Goal: Task Accomplishment & Management: Complete application form

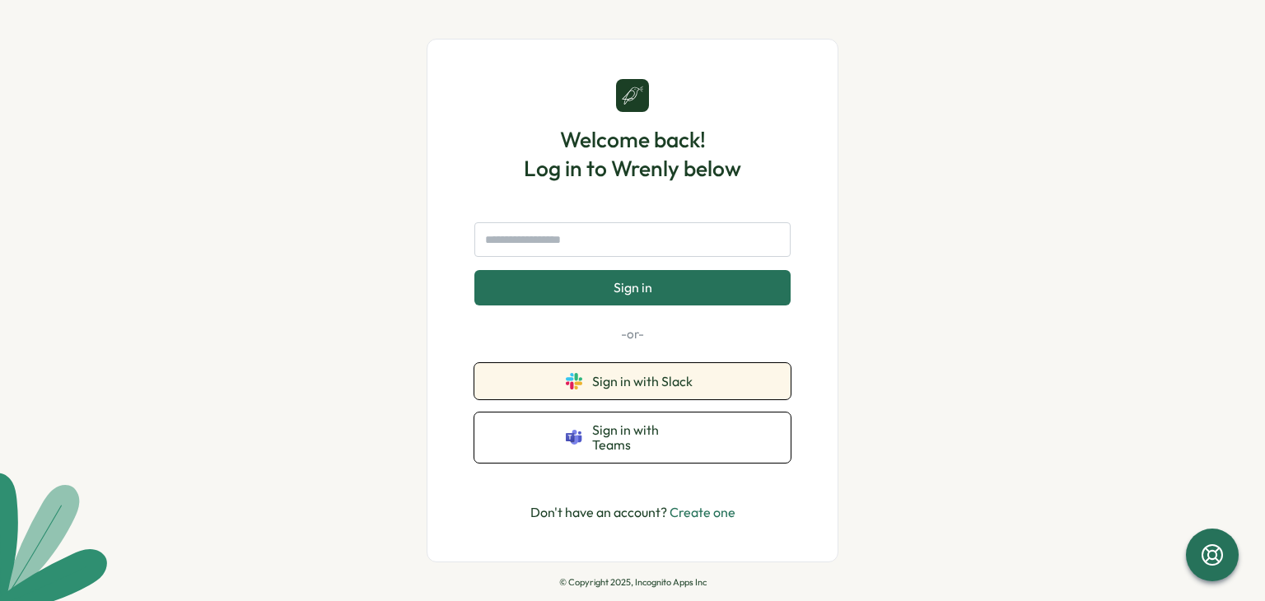
click at [610, 400] on button "Sign in with Slack" at bounding box center [632, 381] width 316 height 36
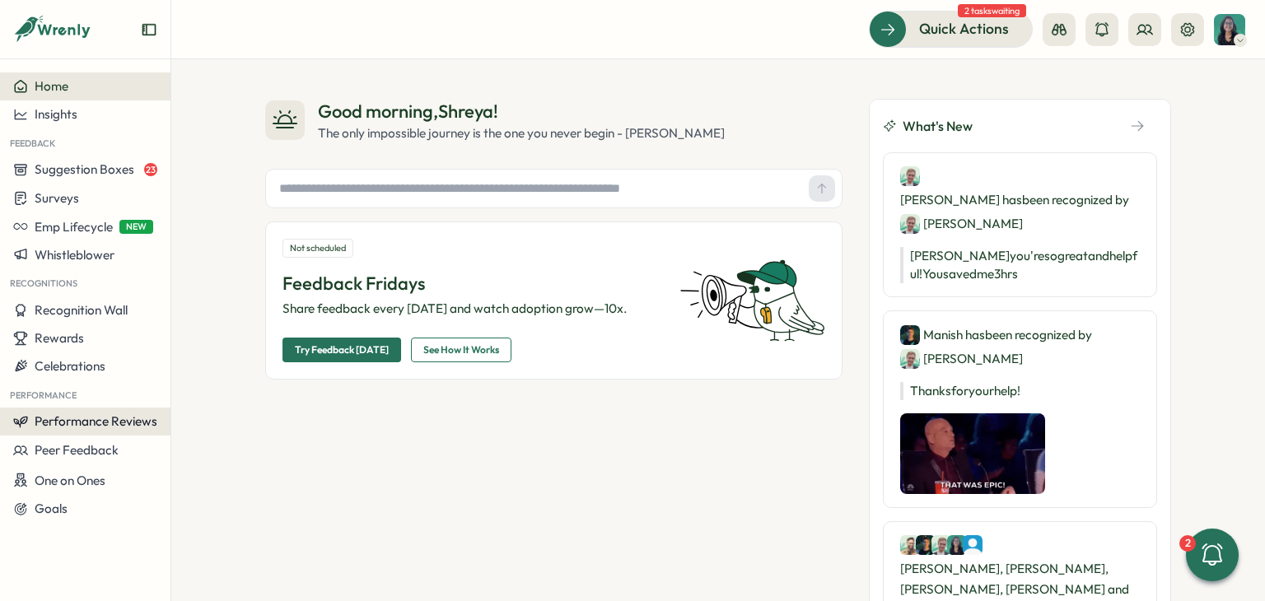
click at [128, 412] on button "Performance Reviews" at bounding box center [85, 422] width 171 height 28
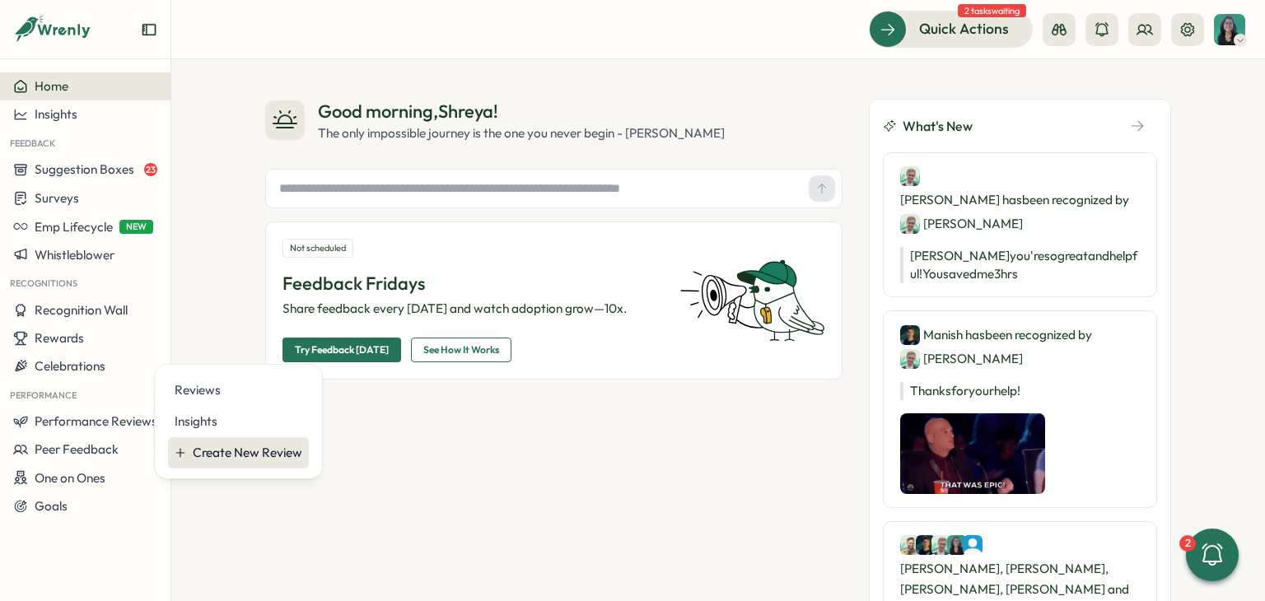
click at [250, 451] on div "Create New Review" at bounding box center [248, 453] width 110 height 18
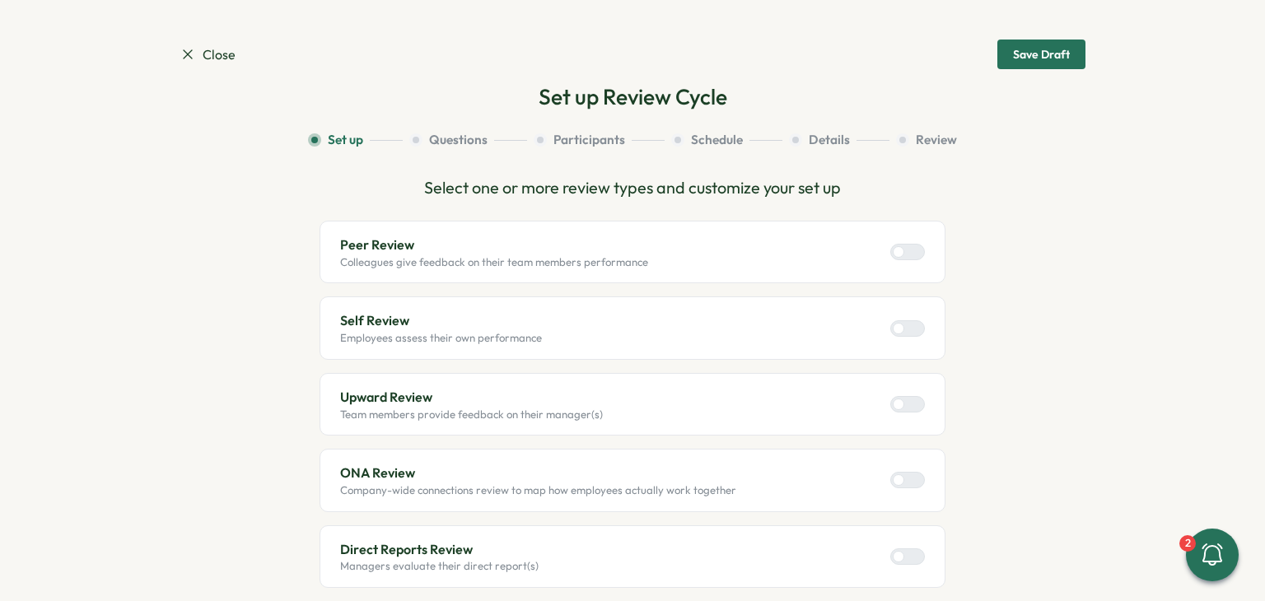
click at [893, 334] on label at bounding box center [907, 328] width 35 height 16
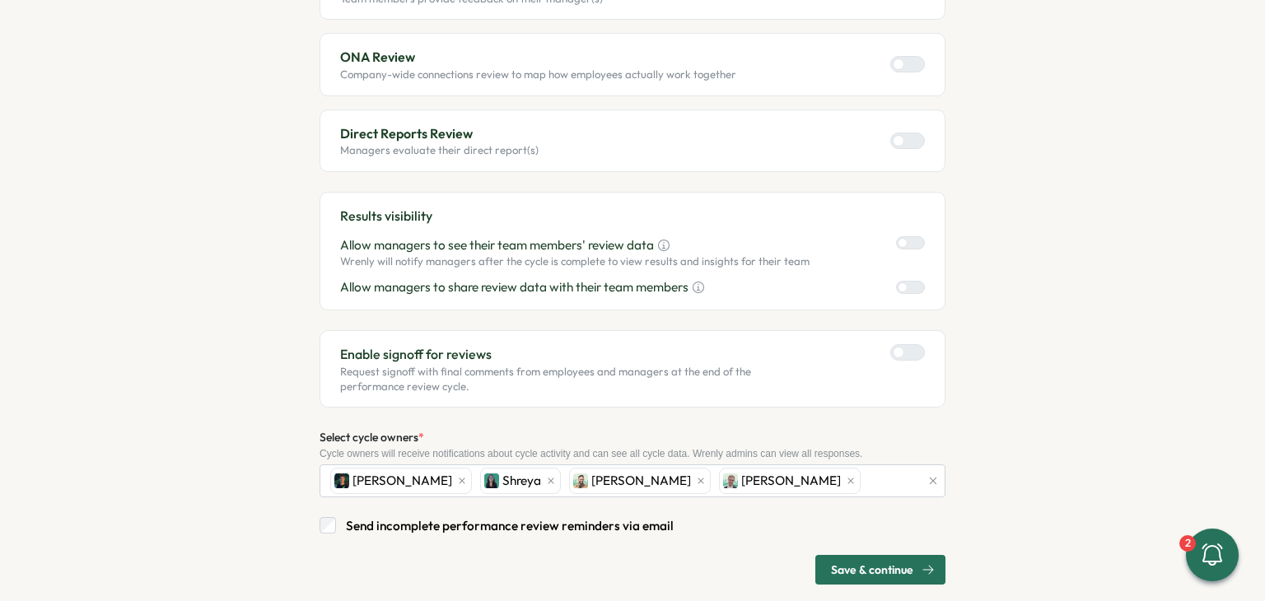
scroll to position [467, 0]
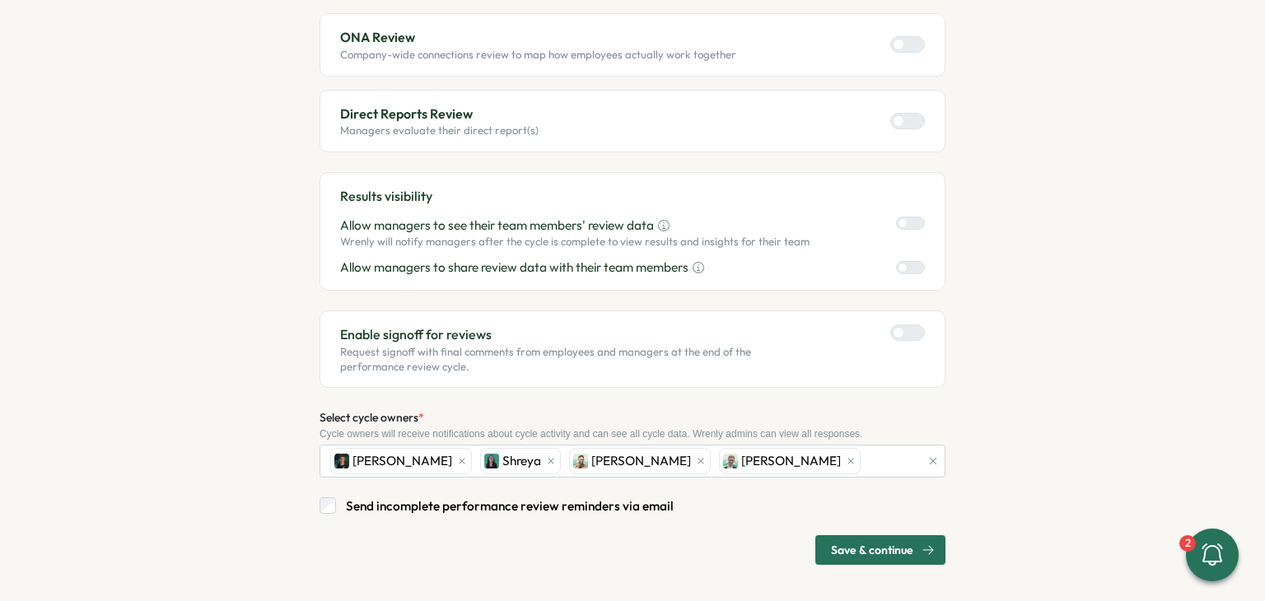
click at [846, 549] on span "Save & continue" at bounding box center [872, 550] width 82 height 28
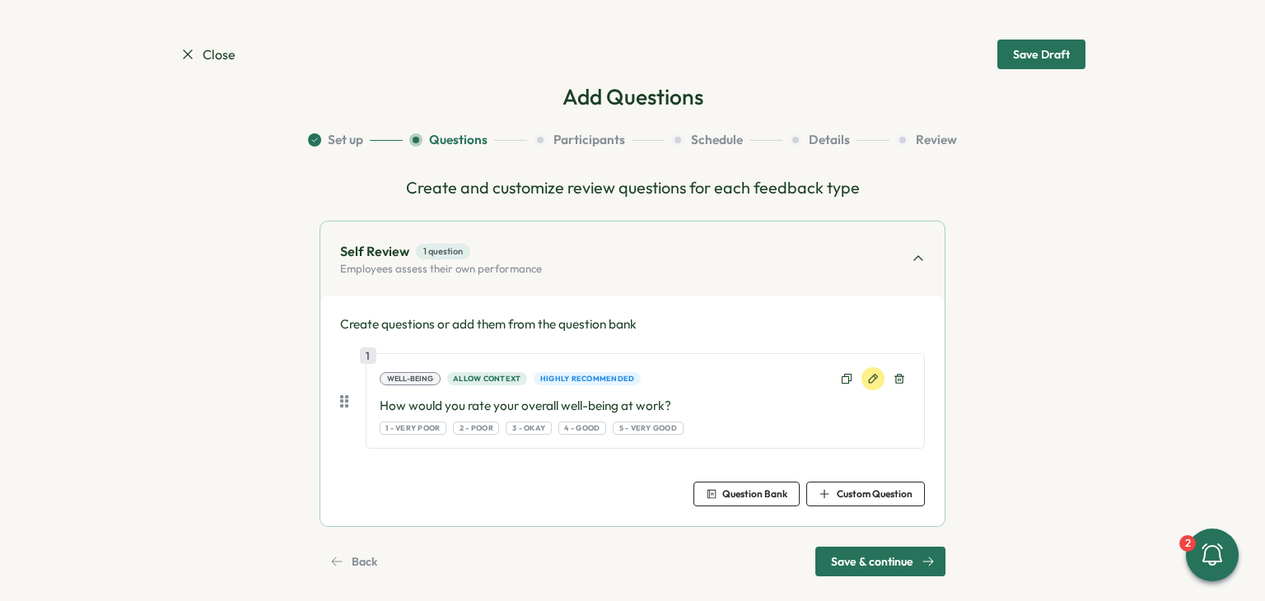
click at [869, 380] on icon at bounding box center [873, 379] width 9 height 9
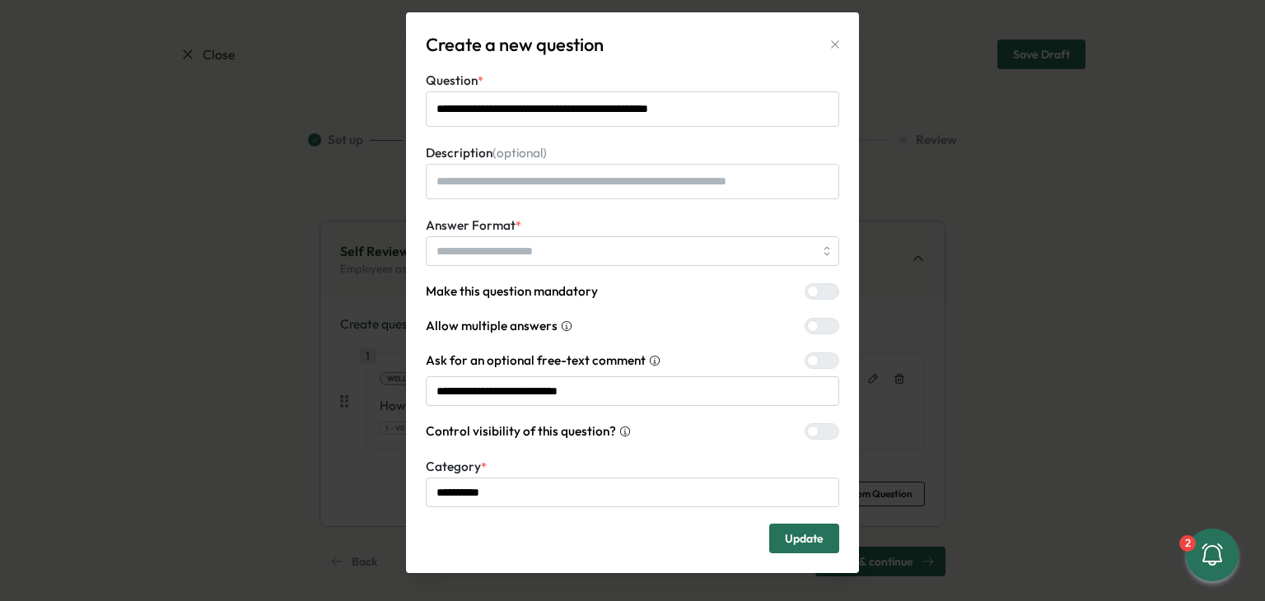
scroll to position [40, 0]
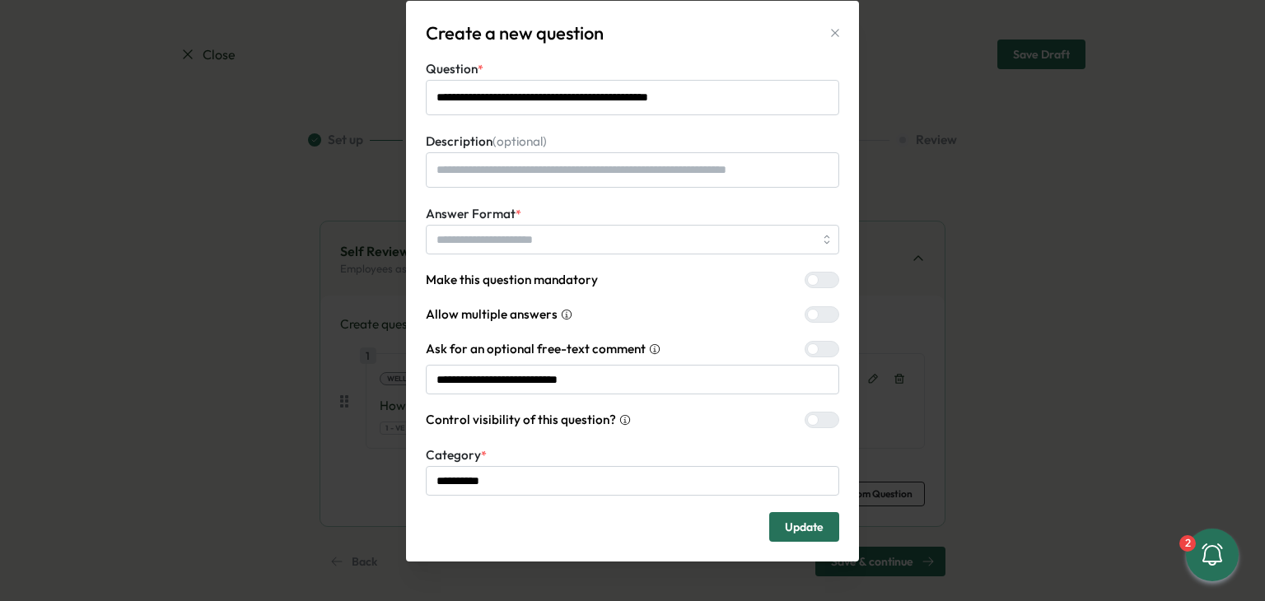
click at [814, 417] on label at bounding box center [822, 420] width 35 height 16
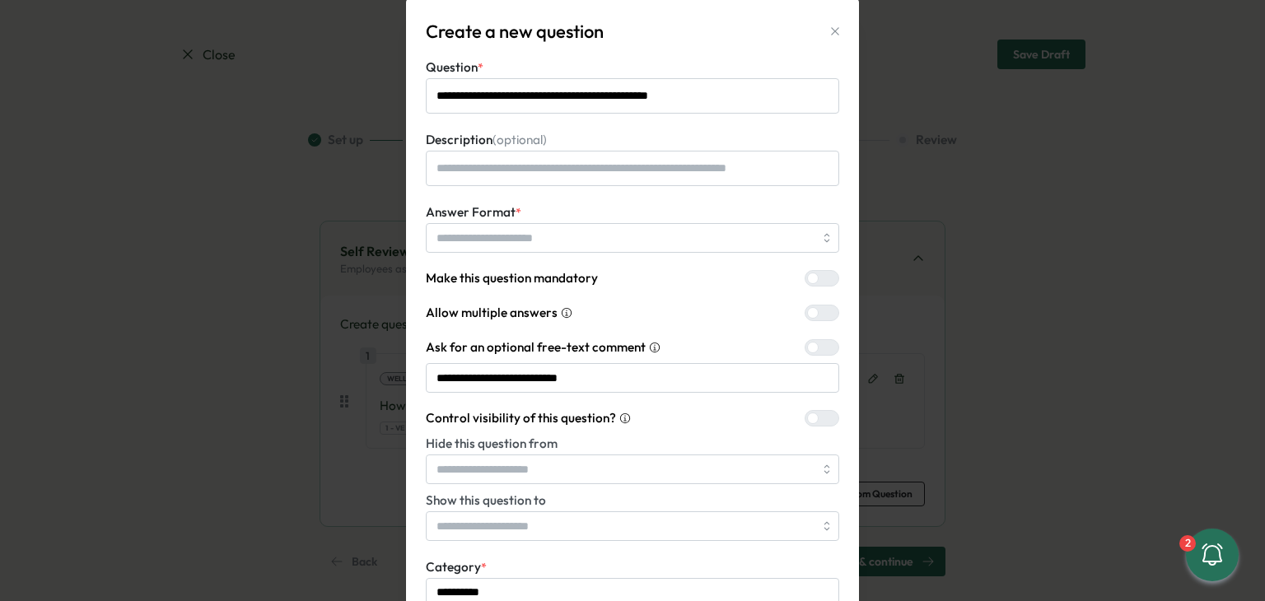
click at [819, 417] on div at bounding box center [829, 418] width 20 height 15
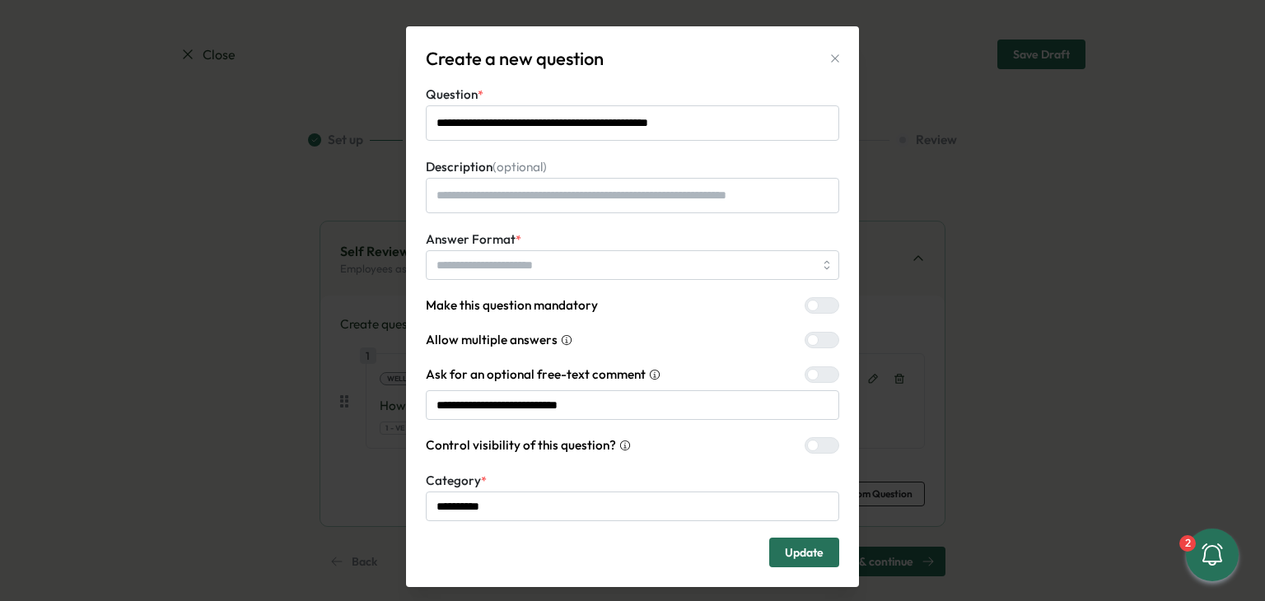
scroll to position [0, 0]
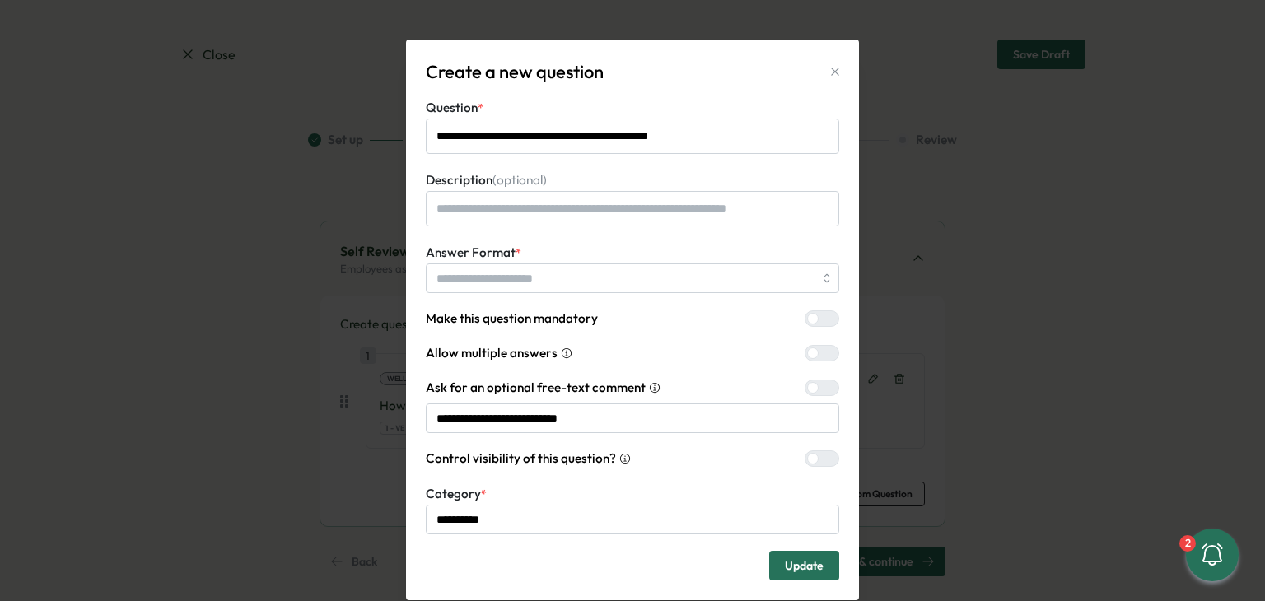
click at [836, 69] on icon "button" at bounding box center [835, 71] width 13 height 13
type textarea "*"
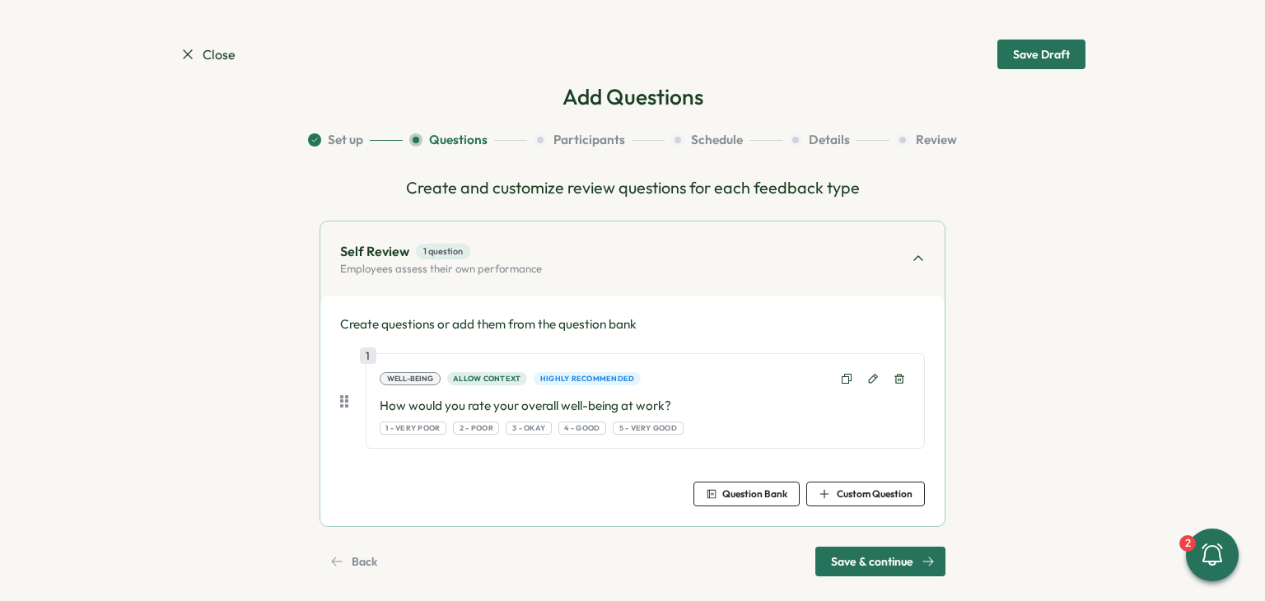
click at [204, 59] on span "Close" at bounding box center [208, 54] width 56 height 21
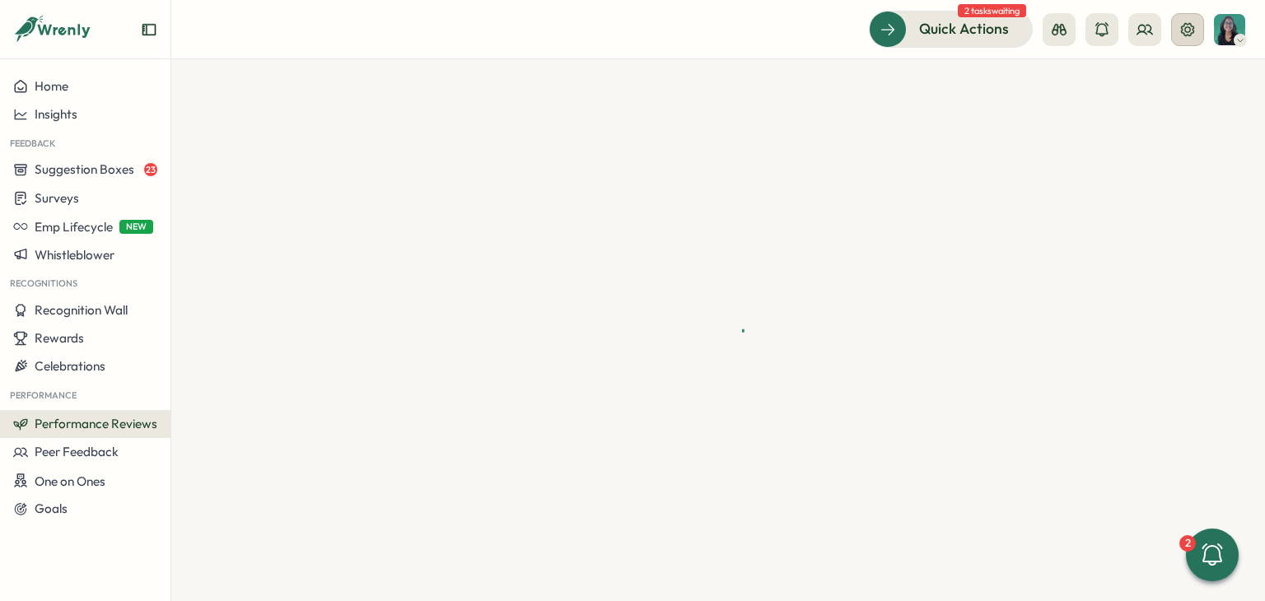
click at [1193, 30] on icon at bounding box center [1187, 28] width 13 height 13
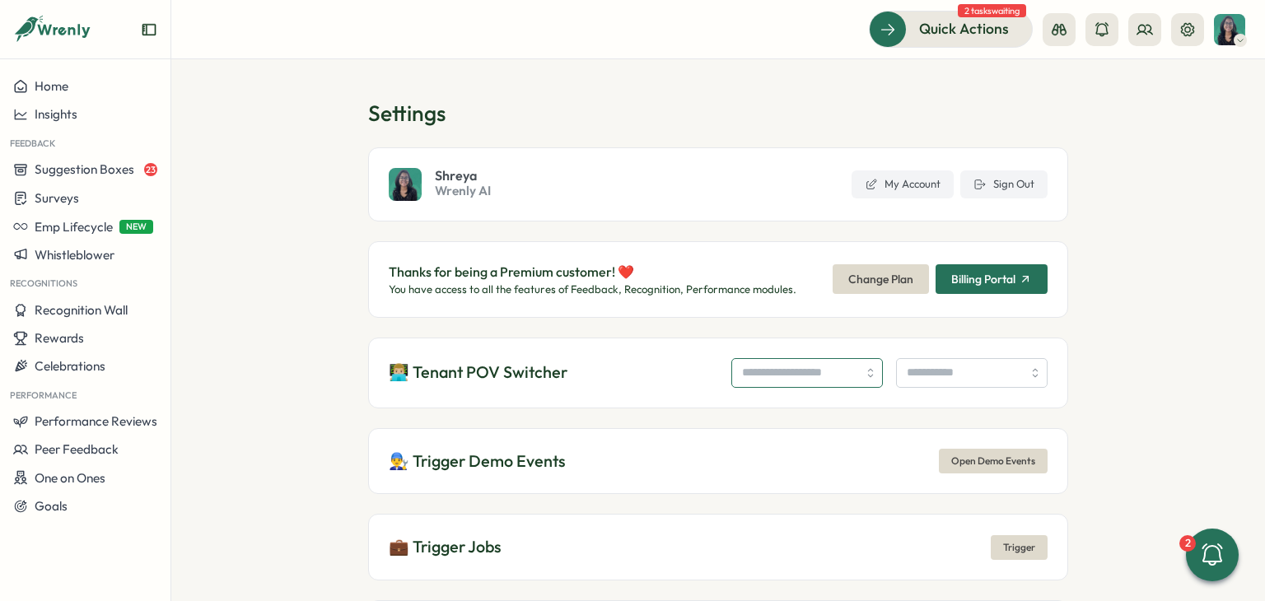
click at [758, 367] on input "search" at bounding box center [807, 373] width 152 height 30
click at [750, 372] on input "search" at bounding box center [807, 373] width 152 height 30
type input "**********"
click at [965, 373] on input "search" at bounding box center [972, 373] width 152 height 30
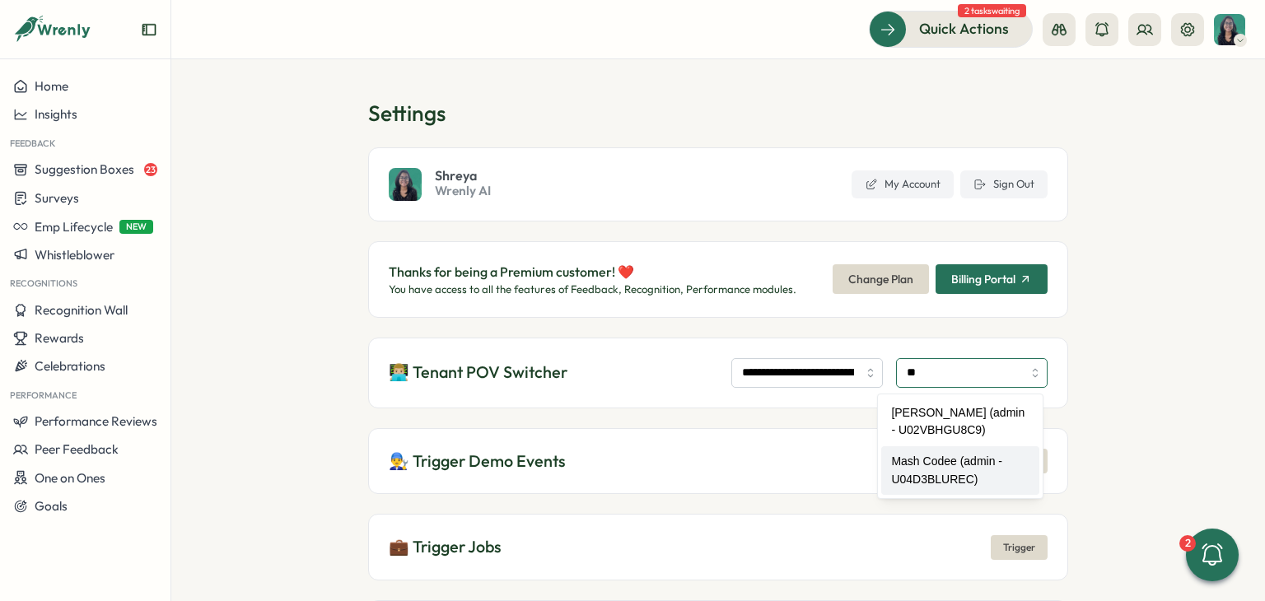
type input "**********"
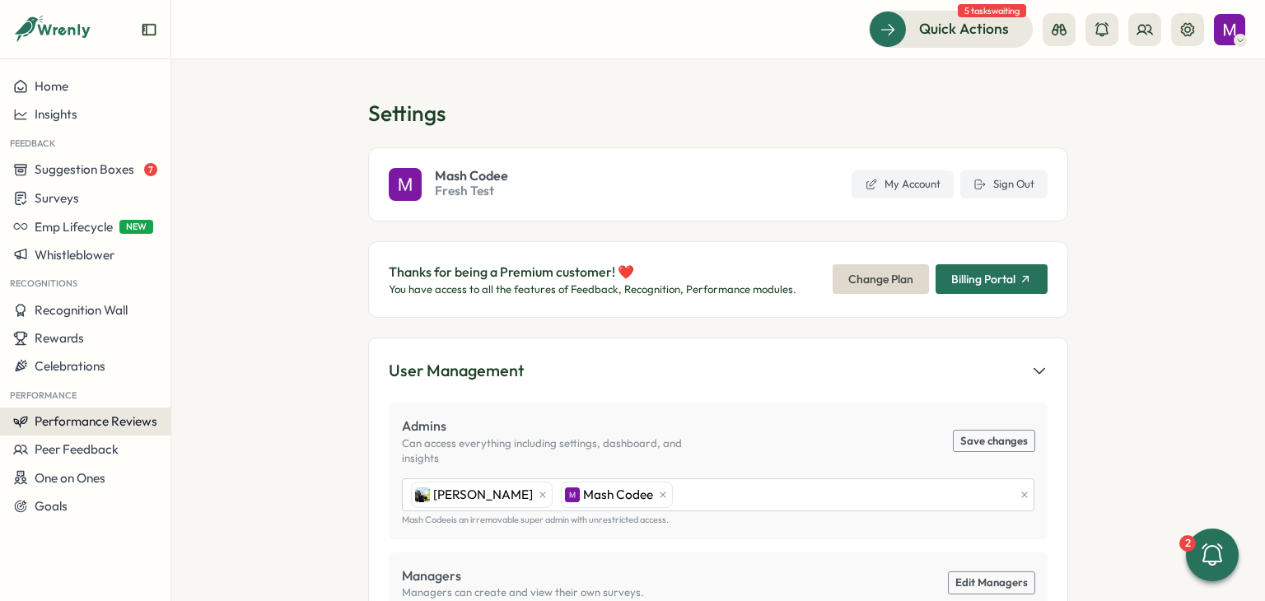
click at [104, 418] on span "Performance Reviews" at bounding box center [96, 422] width 123 height 16
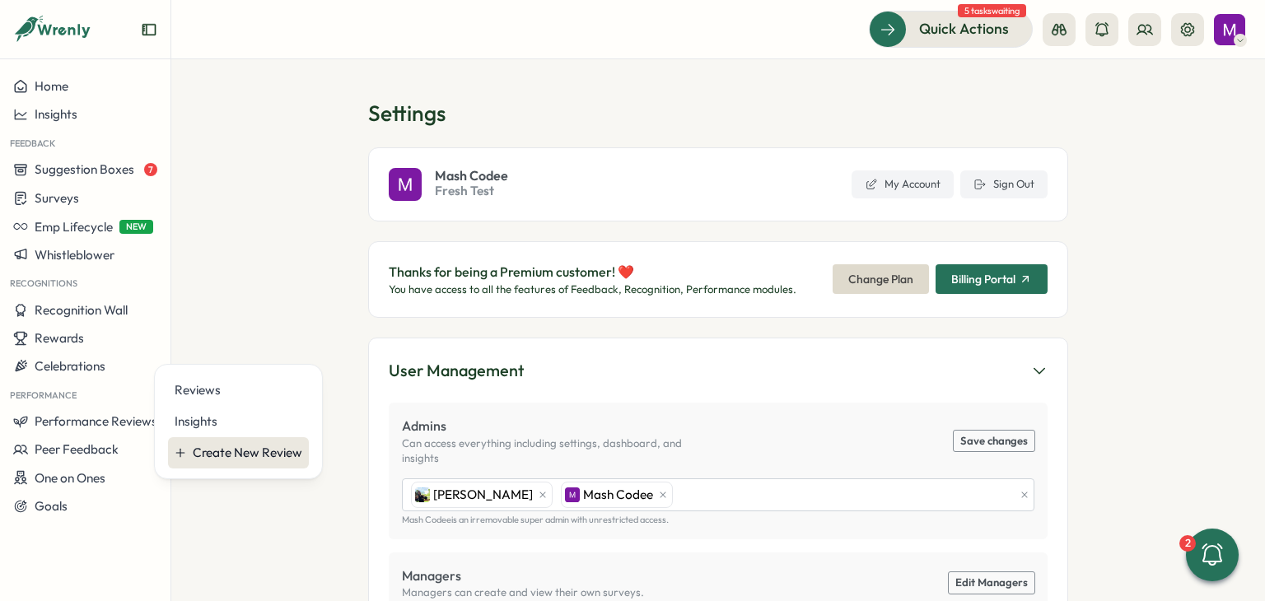
click at [238, 455] on div "Create New Review" at bounding box center [248, 453] width 110 height 18
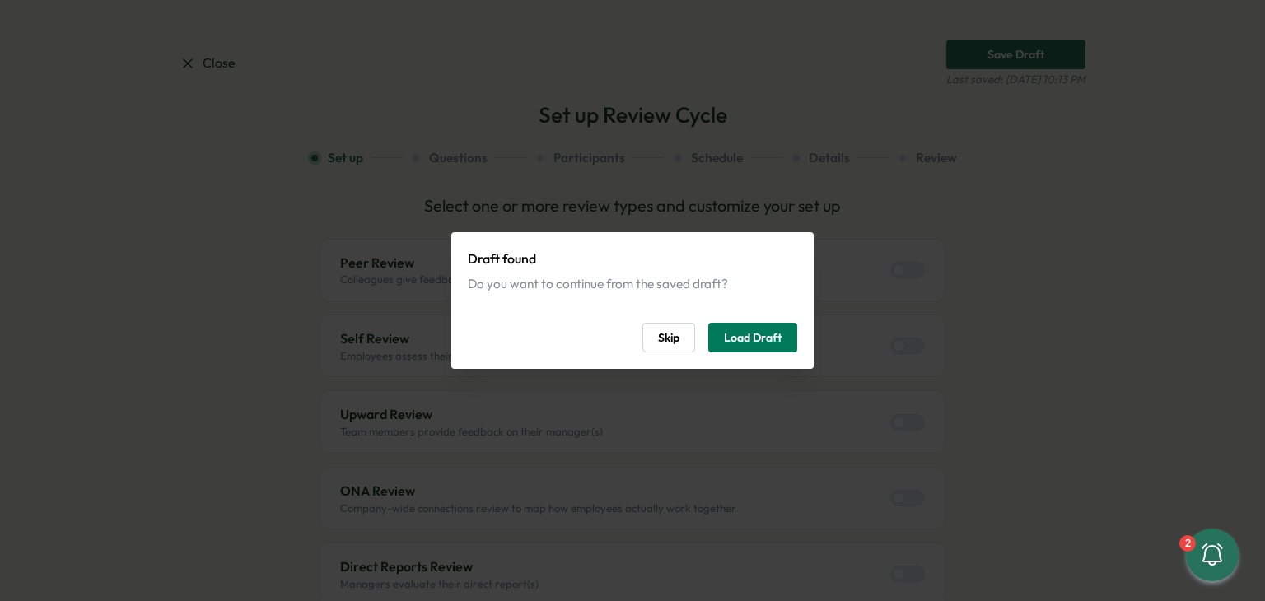
click at [647, 339] on button "Skip" at bounding box center [669, 338] width 53 height 30
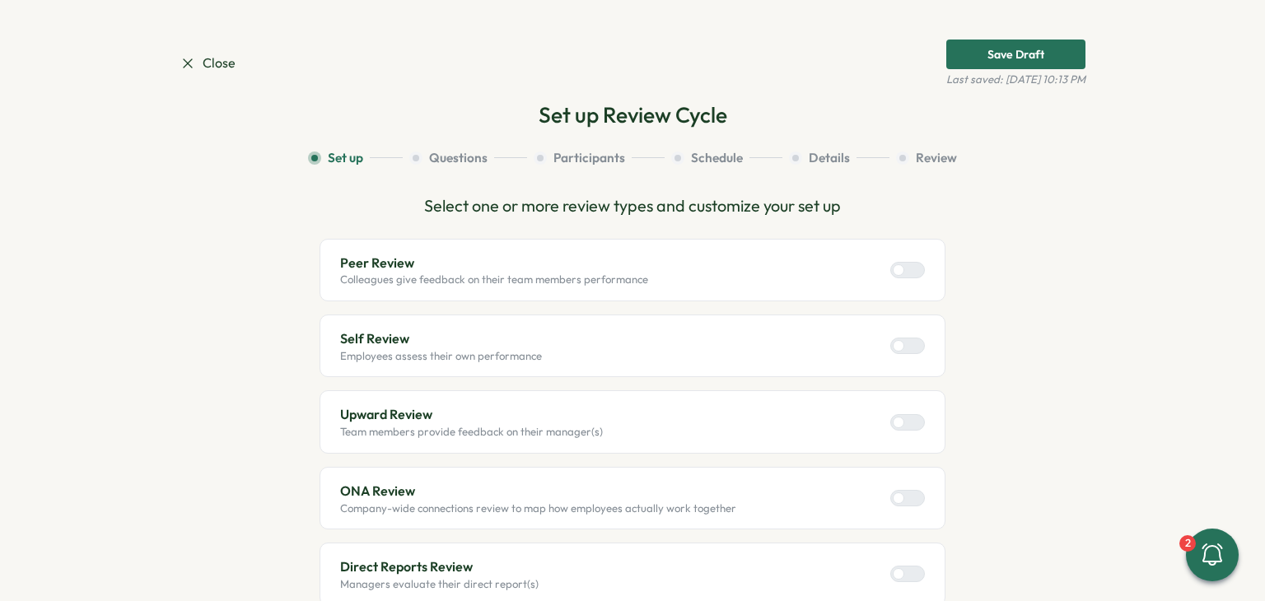
click at [911, 344] on div at bounding box center [914, 346] width 20 height 15
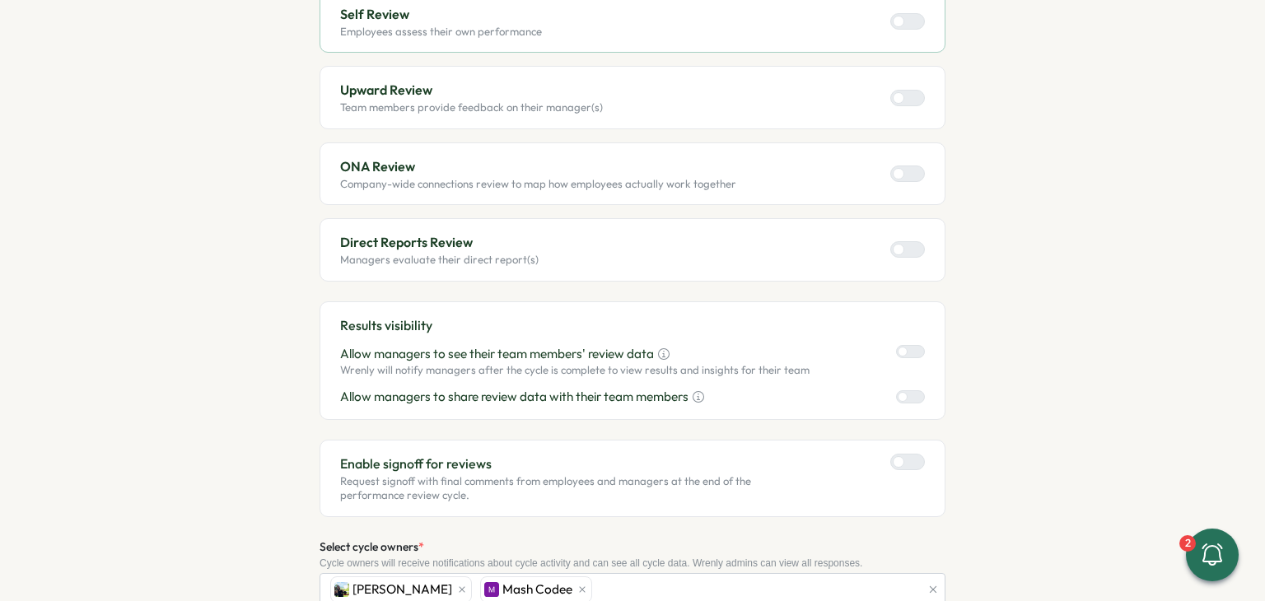
scroll to position [454, 0]
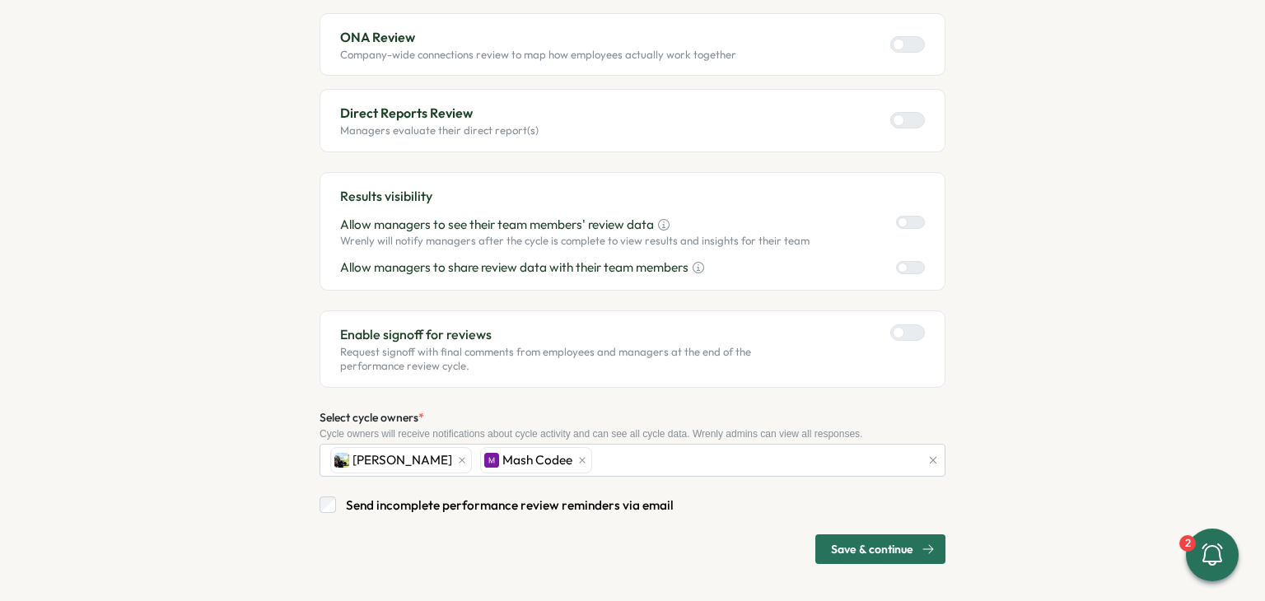
click at [863, 539] on span "Save & continue" at bounding box center [872, 549] width 82 height 28
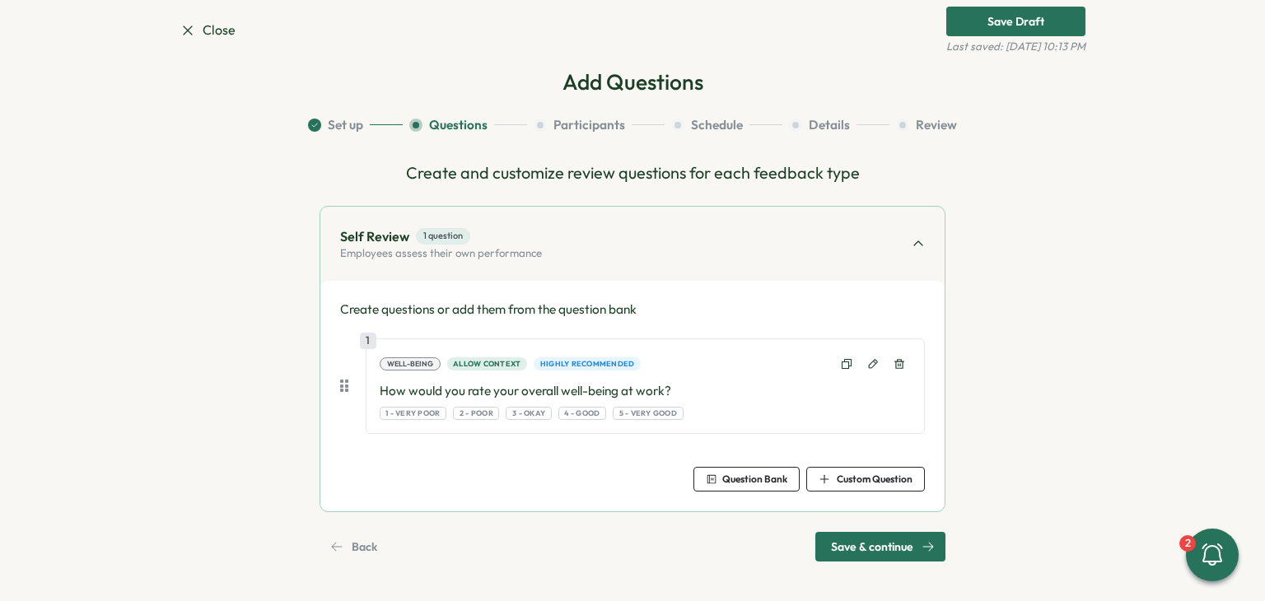
scroll to position [0, 0]
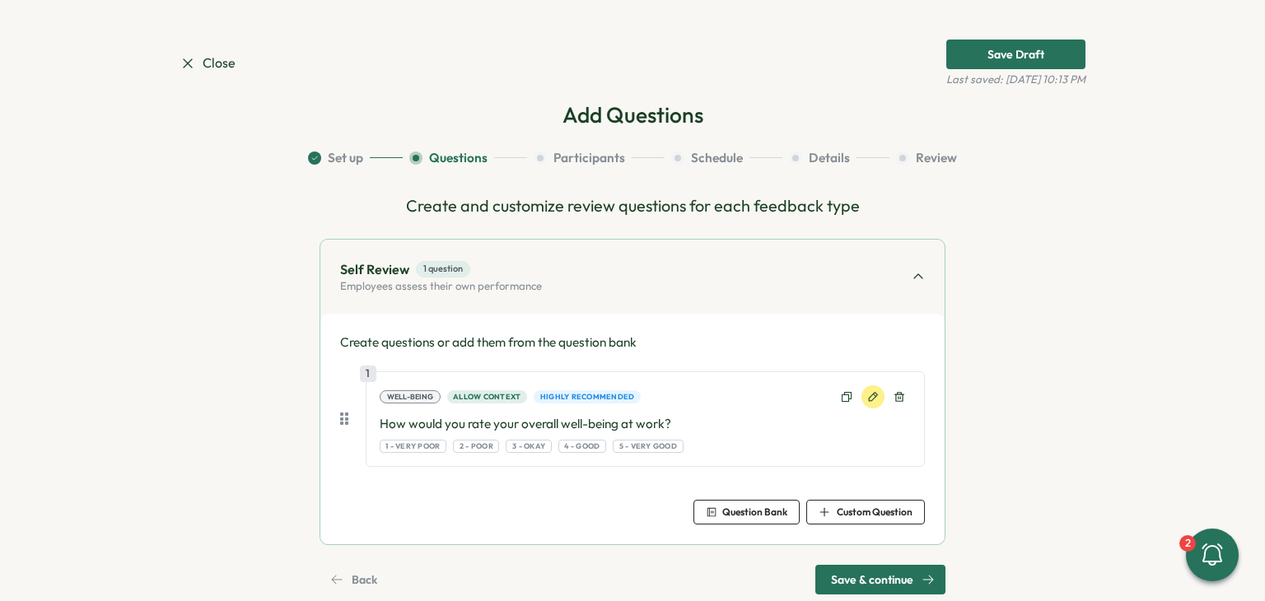
click at [862, 400] on button at bounding box center [873, 397] width 23 height 23
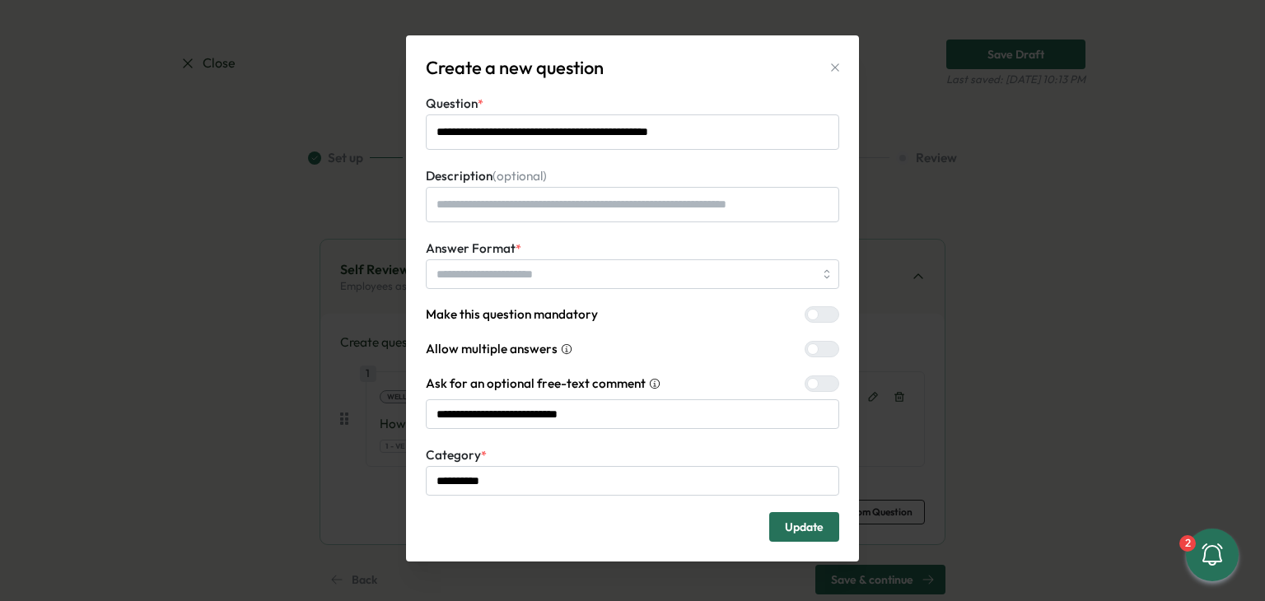
scroll to position [6, 0]
click at [828, 75] on button "button" at bounding box center [835, 67] width 23 height 23
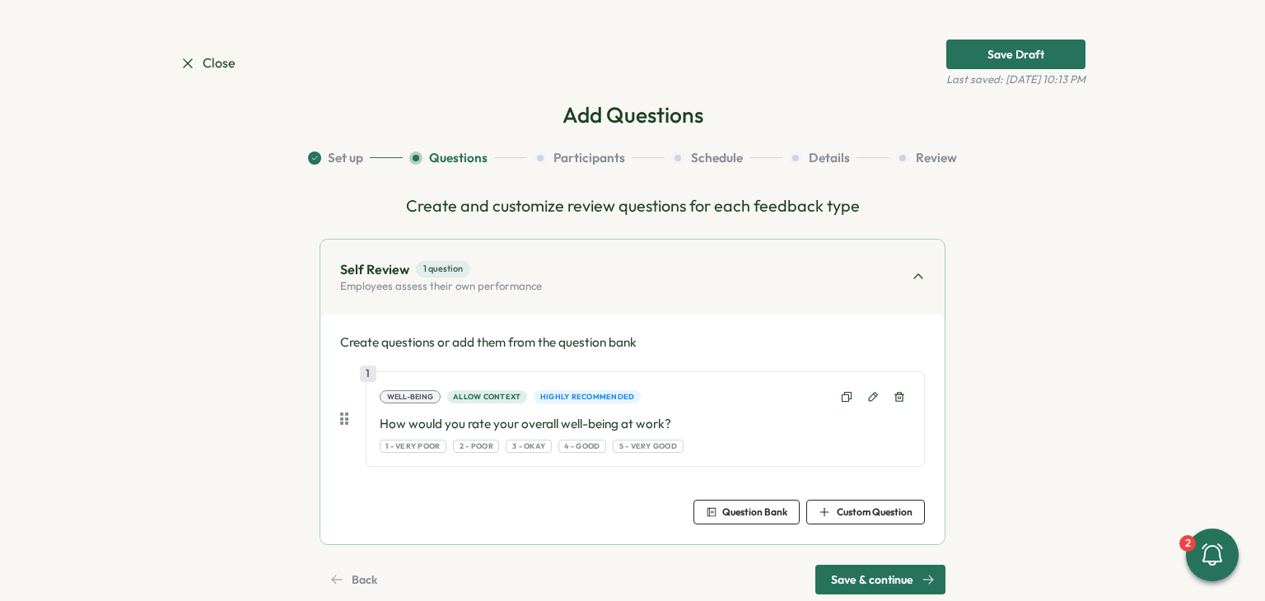
drag, startPoint x: 699, startPoint y: 515, endPoint x: 778, endPoint y: 409, distance: 132.3
click at [699, 515] on button "Question Bank" at bounding box center [747, 512] width 106 height 25
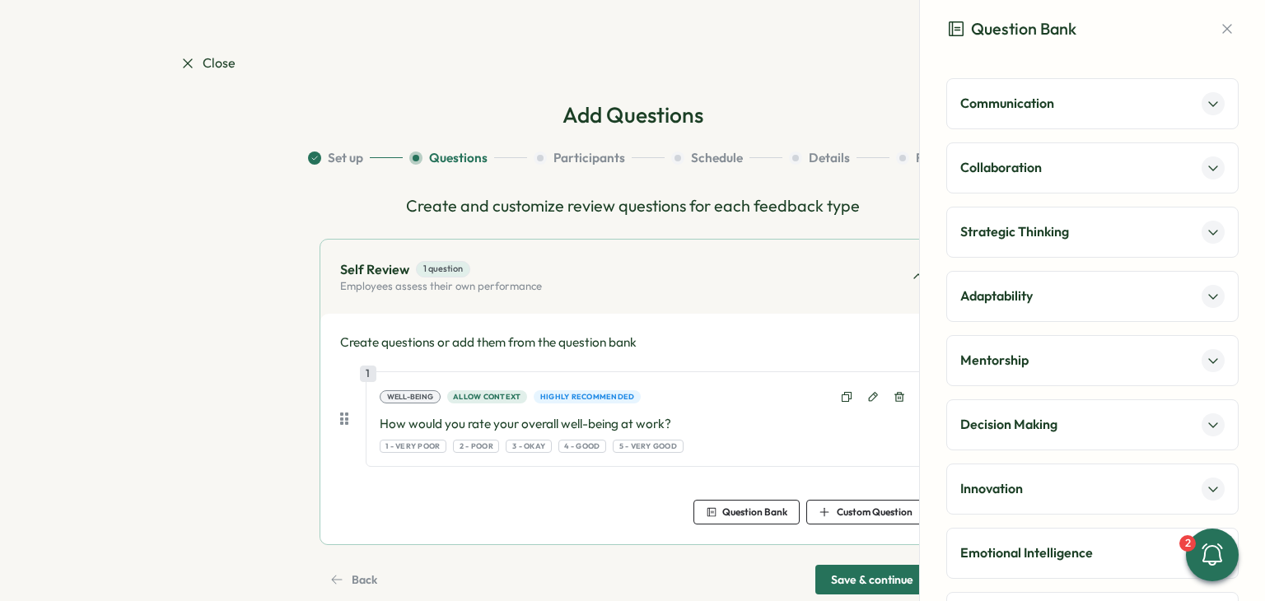
click at [1063, 100] on div "Communication" at bounding box center [1092, 103] width 264 height 23
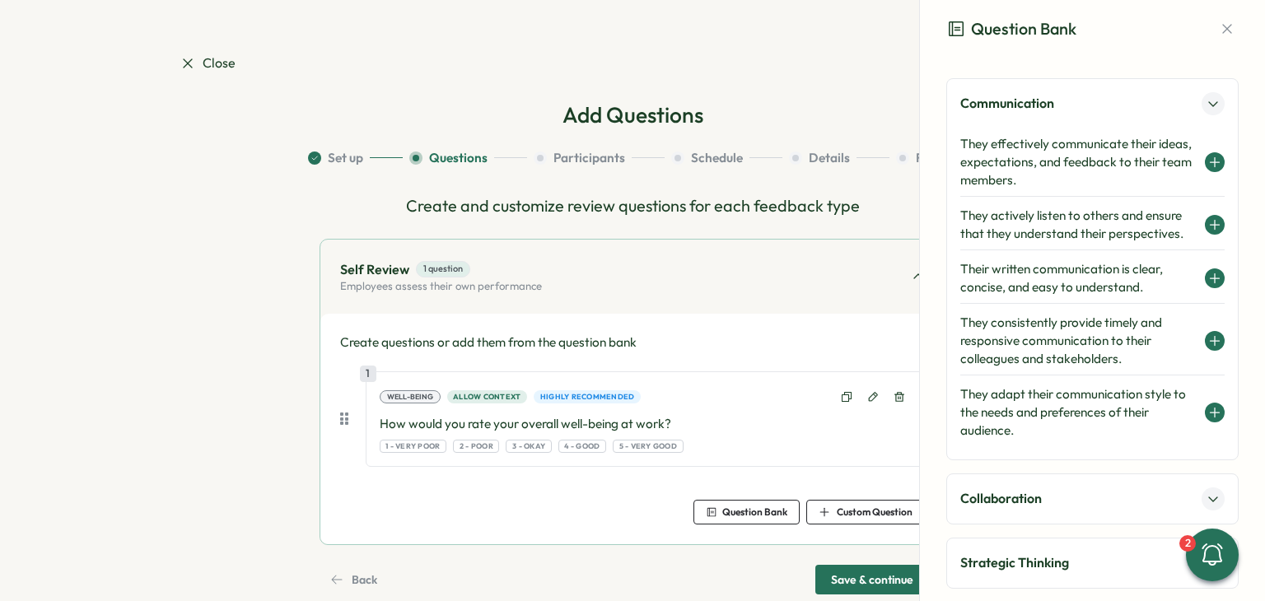
click at [1082, 157] on h4 "They effectively communicate their ideas, expectations, and feedback to their t…" at bounding box center [1078, 162] width 236 height 54
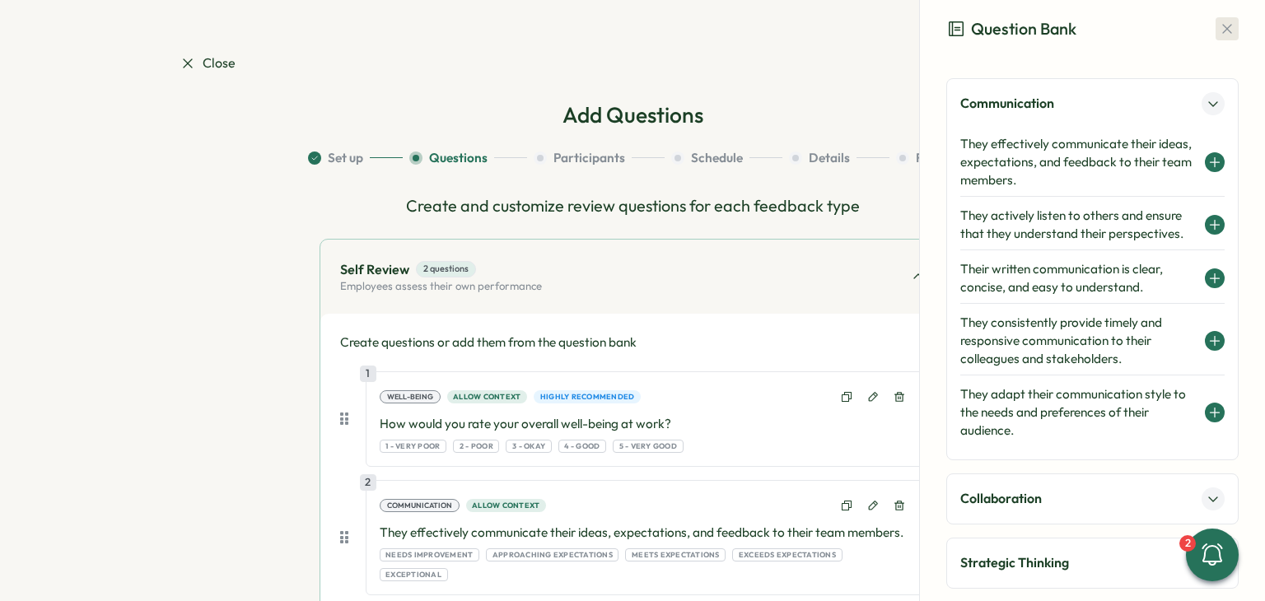
click at [1219, 35] on icon "button" at bounding box center [1227, 29] width 16 height 16
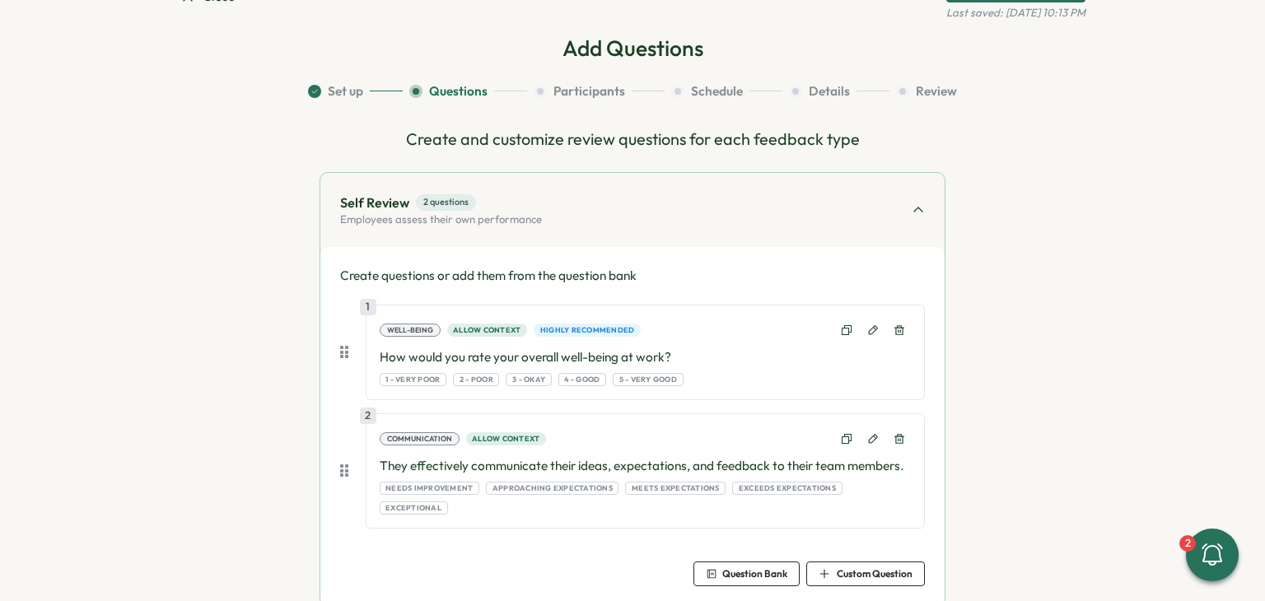
scroll to position [141, 0]
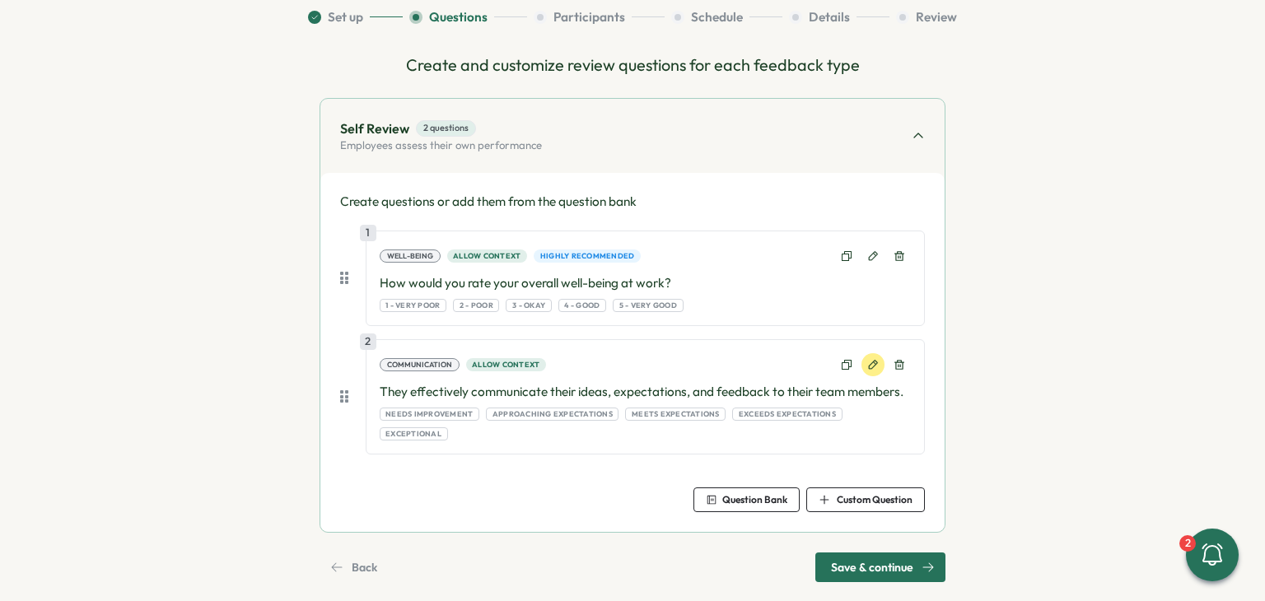
click at [867, 372] on button at bounding box center [873, 364] width 23 height 23
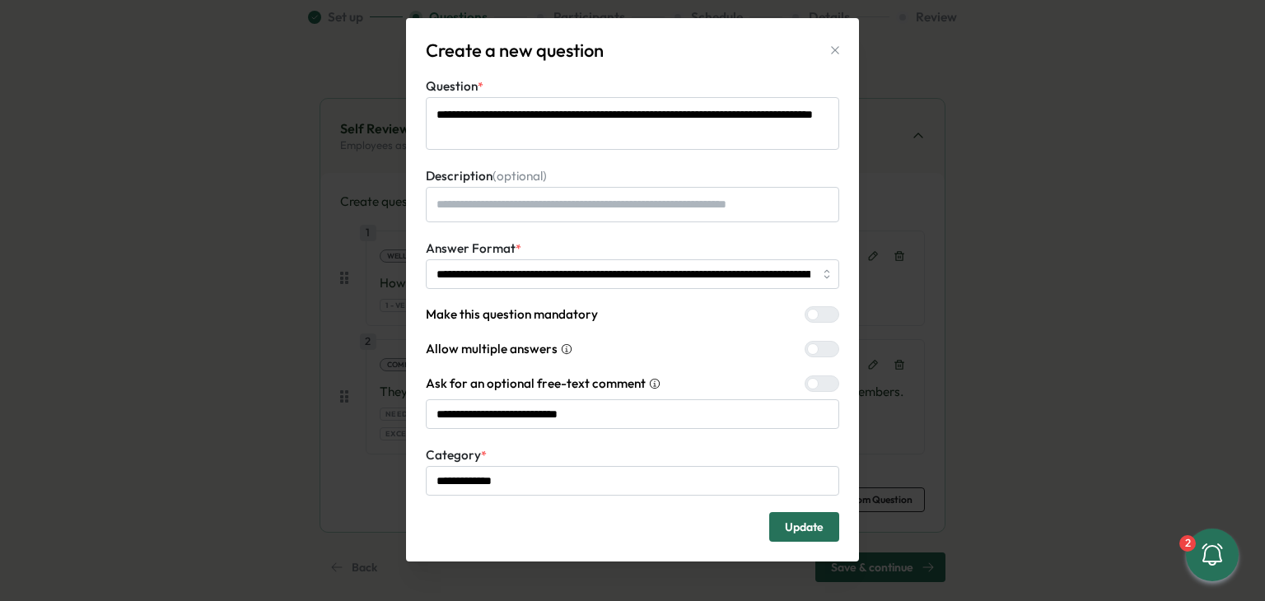
scroll to position [0, 0]
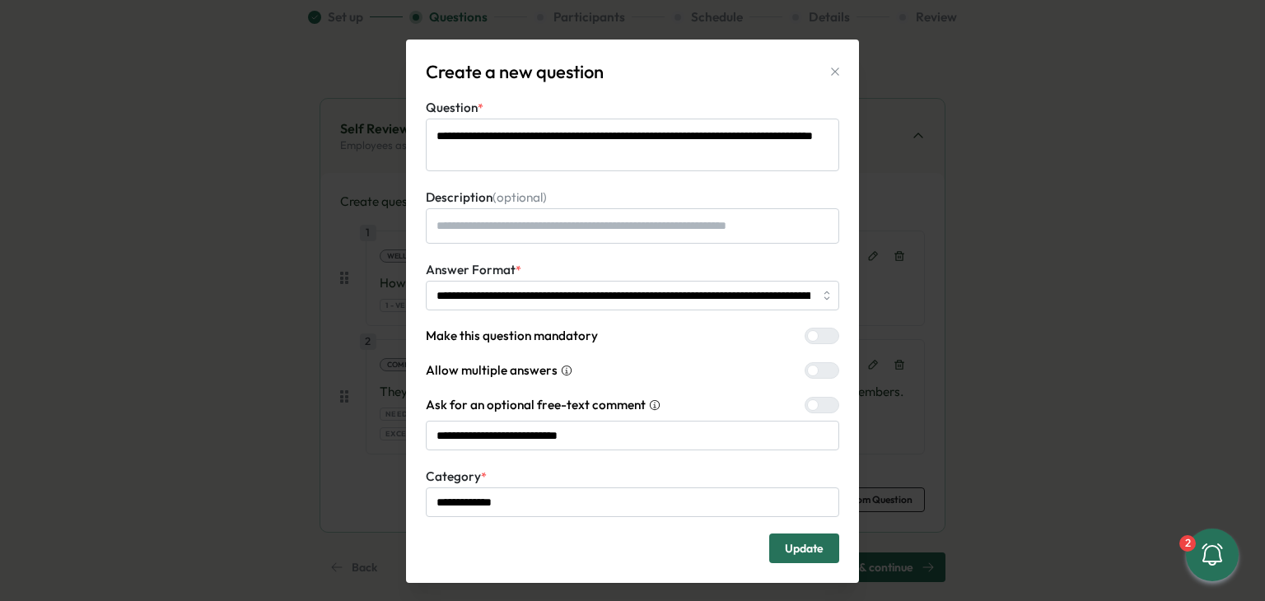
click at [829, 70] on icon "button" at bounding box center [835, 71] width 13 height 13
type textarea "*"
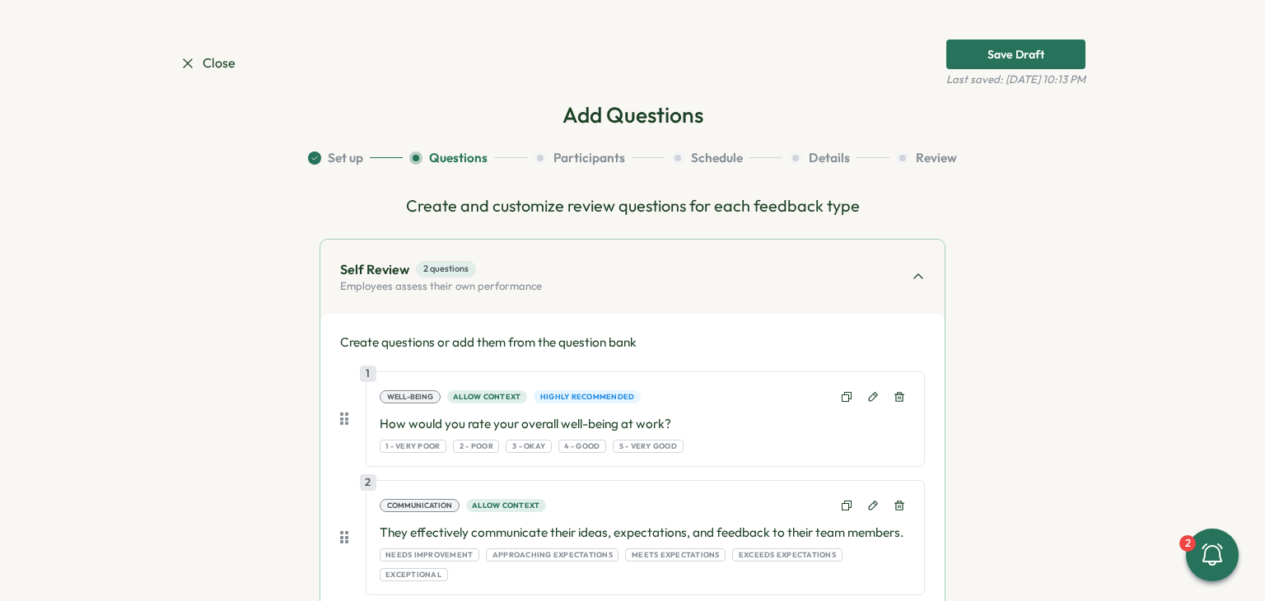
click at [224, 61] on span "Close" at bounding box center [208, 63] width 56 height 21
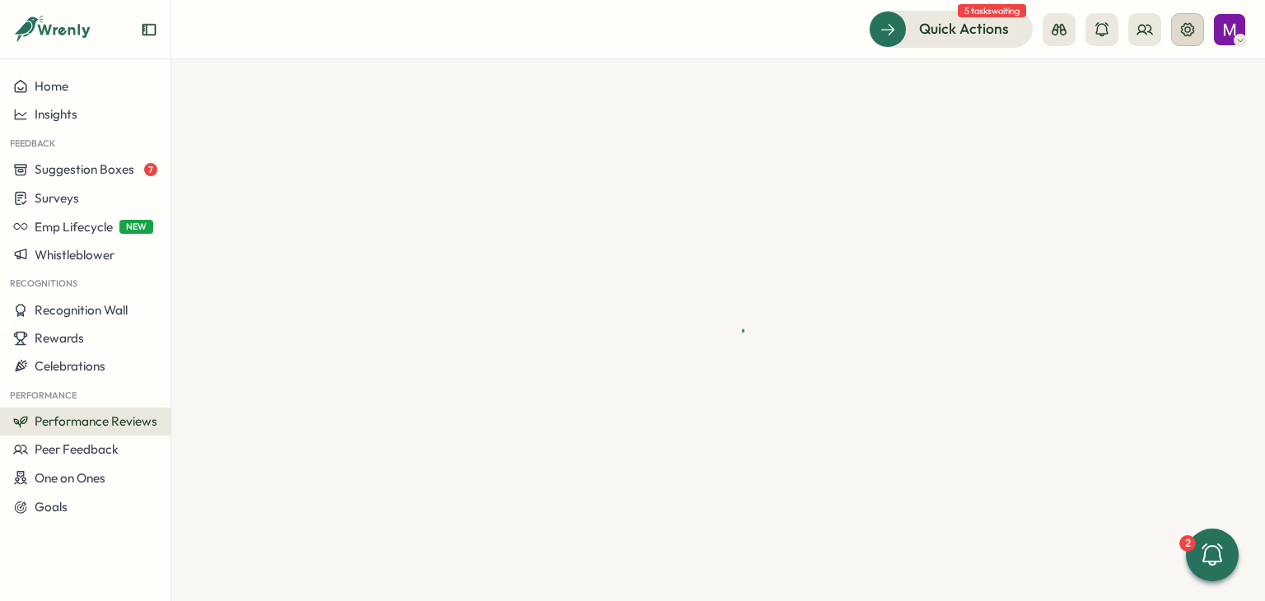
click at [1193, 26] on icon at bounding box center [1187, 28] width 13 height 13
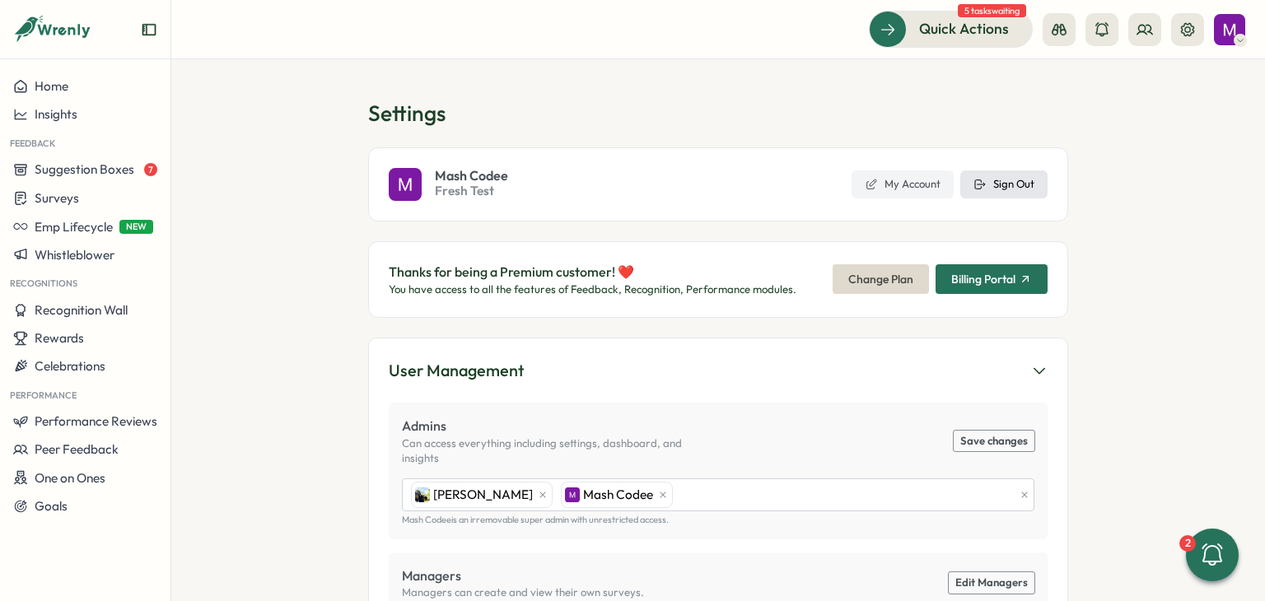
click at [1009, 180] on span "Sign Out" at bounding box center [1013, 184] width 41 height 15
